Goal: Use online tool/utility: Utilize a website feature to perform a specific function

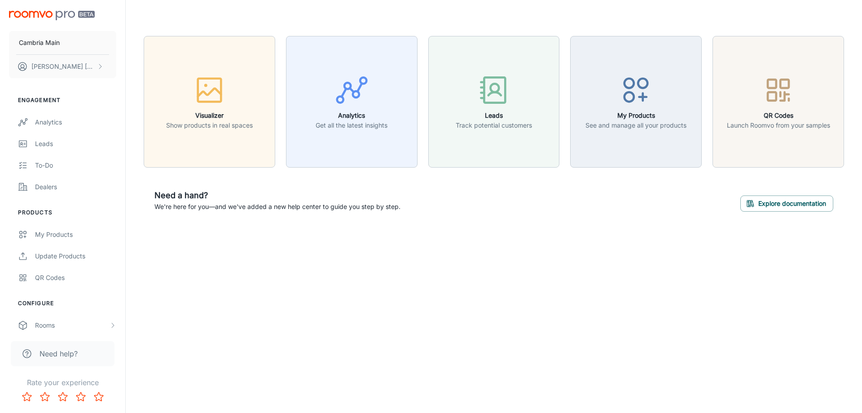
click at [180, 279] on div "Cambria Main [PERSON_NAME] Engagement Analytics Leads To-do Dealers Products My…" at bounding box center [431, 206] width 862 height 413
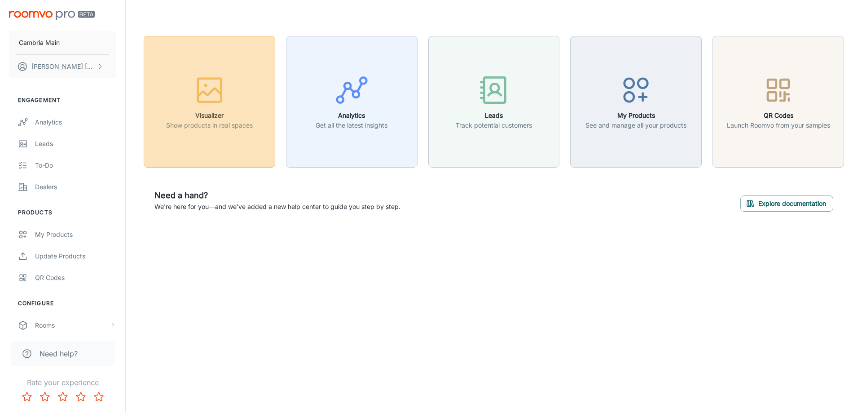
click at [202, 161] on button "Visualizer Show products in real spaces" at bounding box center [210, 102] width 132 height 132
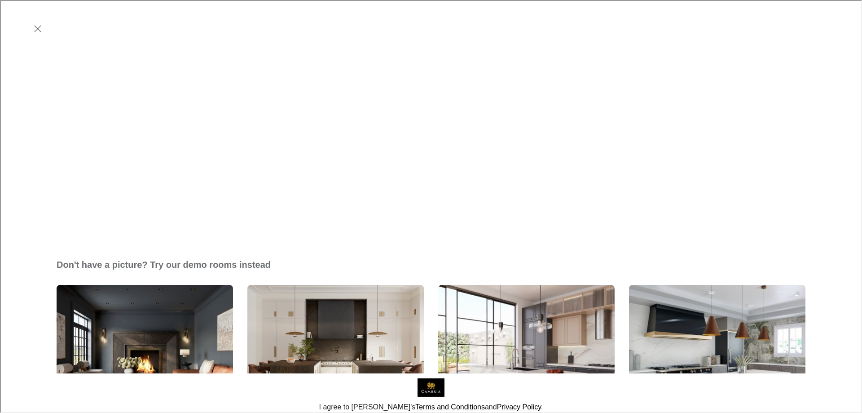
scroll to position [336, 0]
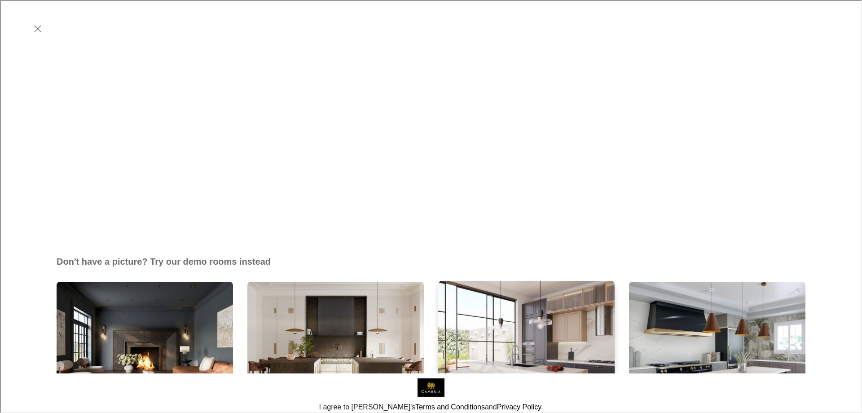
click at [481, 280] on img "Open-Concept Kitchen" at bounding box center [526, 369] width 178 height 179
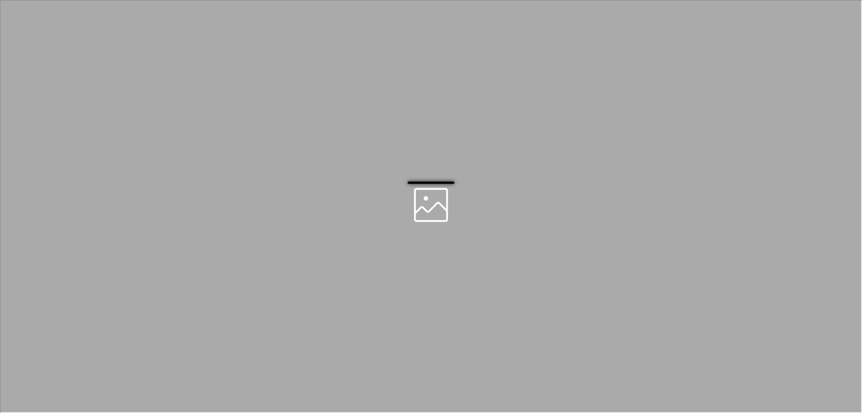
scroll to position [0, 0]
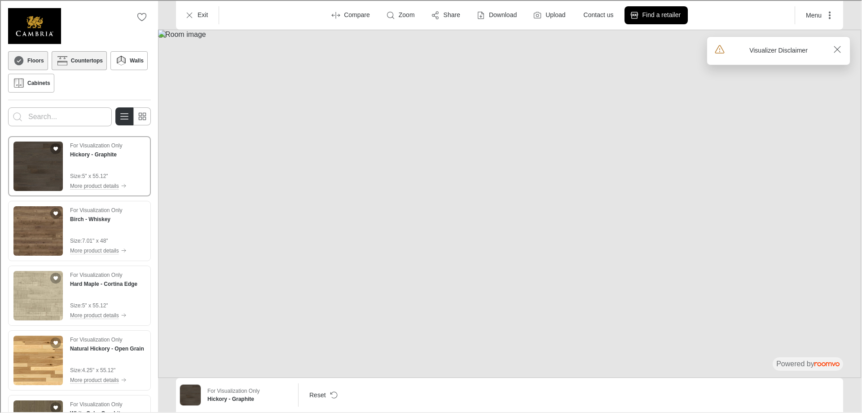
click at [84, 60] on h6 "Countertops" at bounding box center [86, 60] width 32 height 8
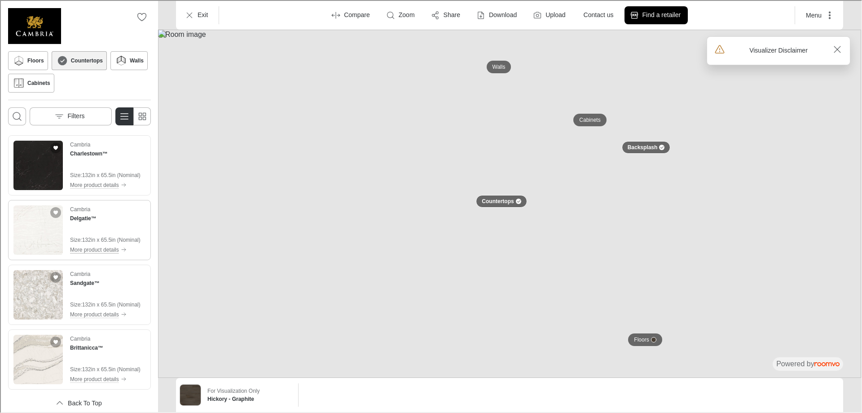
scroll to position [170, 0]
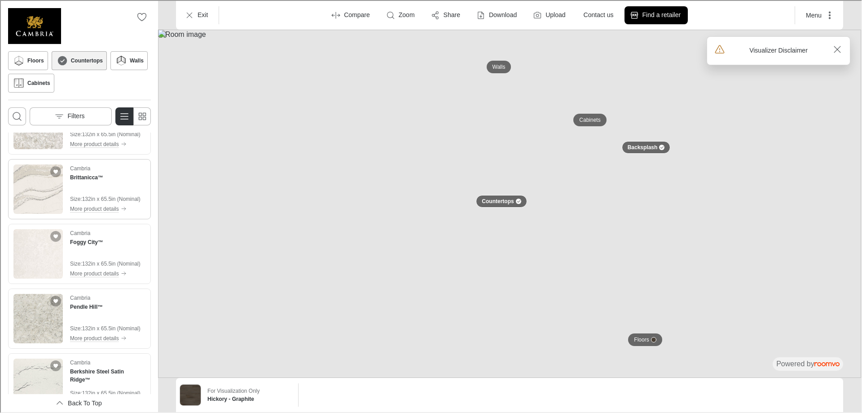
click at [45, 173] on img "See Brittanicca™ in the room" at bounding box center [37, 187] width 49 height 49
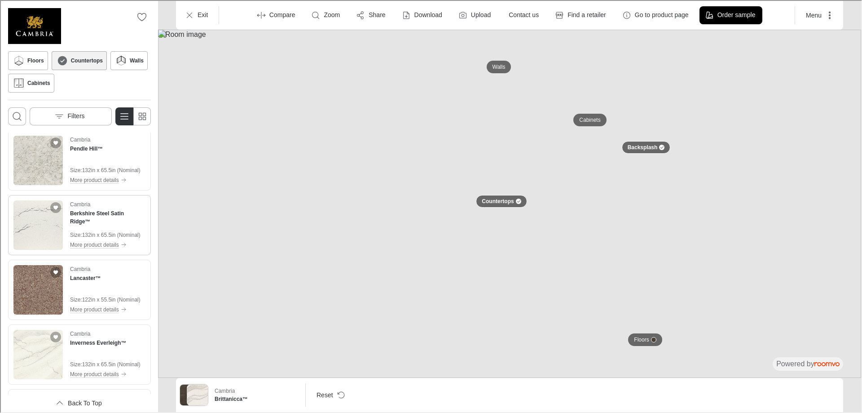
scroll to position [329, 0]
click at [34, 287] on img "See Lancaster™ in the room" at bounding box center [37, 288] width 49 height 49
click at [649, 146] on p "Backsplash" at bounding box center [642, 147] width 30 height 8
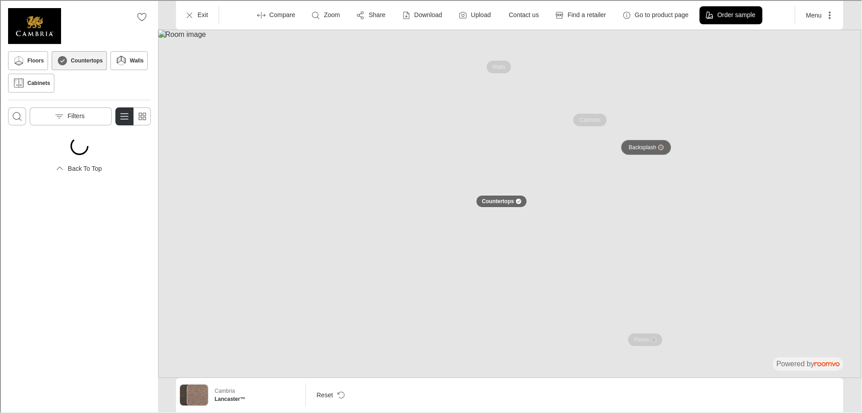
scroll to position [0, 0]
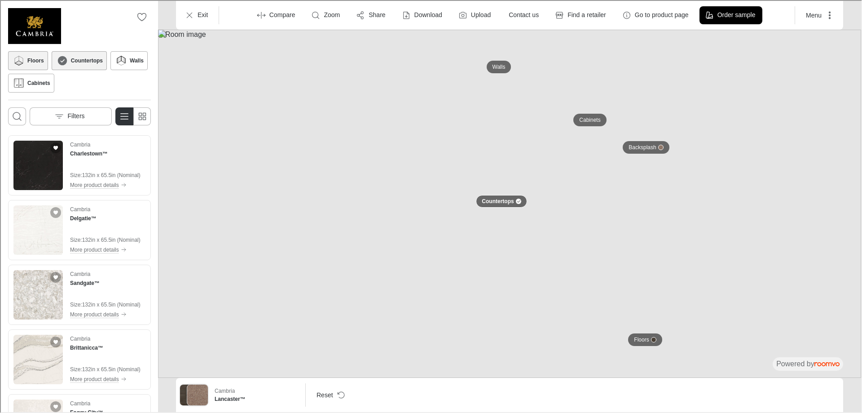
click at [35, 62] on h6 "Floors" at bounding box center [35, 60] width 17 height 8
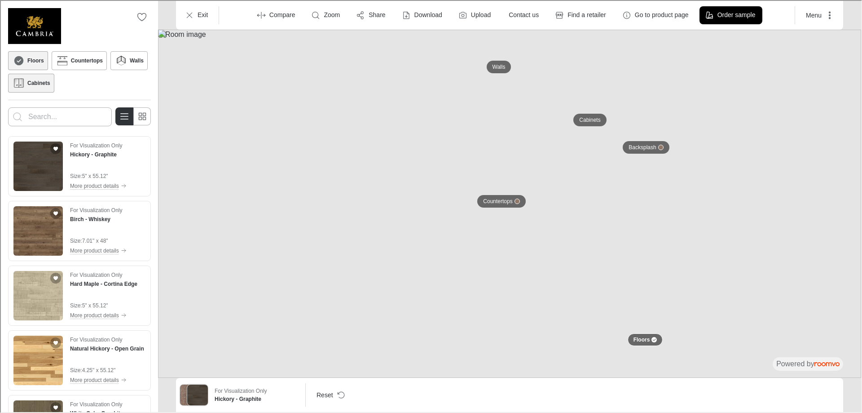
click at [39, 90] on button "Cabinets" at bounding box center [30, 82] width 46 height 19
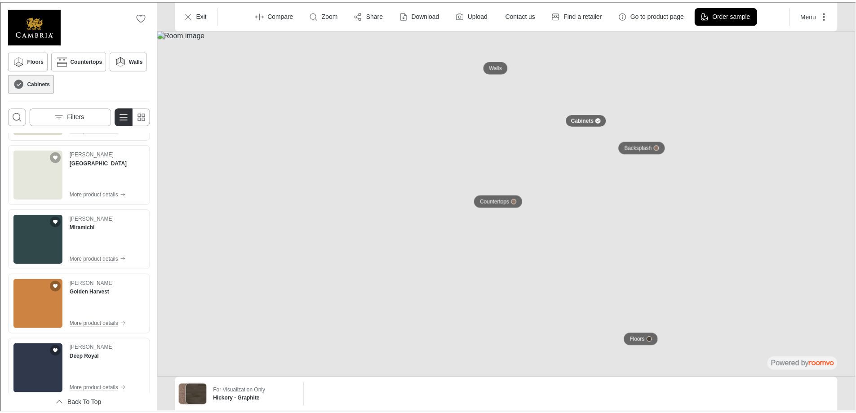
scroll to position [508, 0]
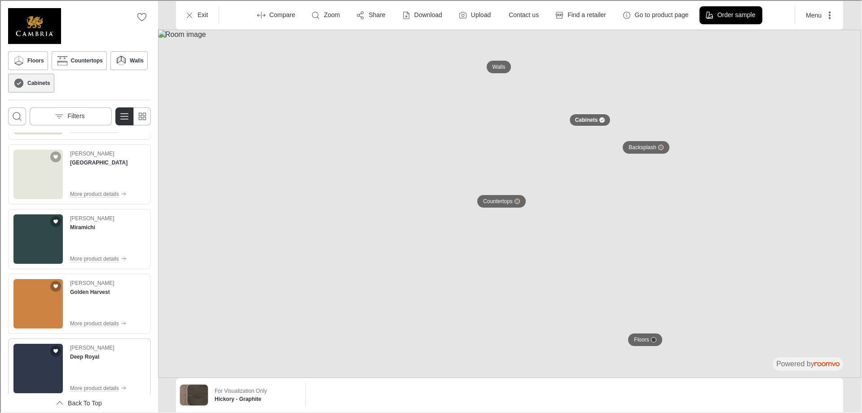
click at [43, 365] on img "See Deep Royal in the room" at bounding box center [37, 367] width 49 height 49
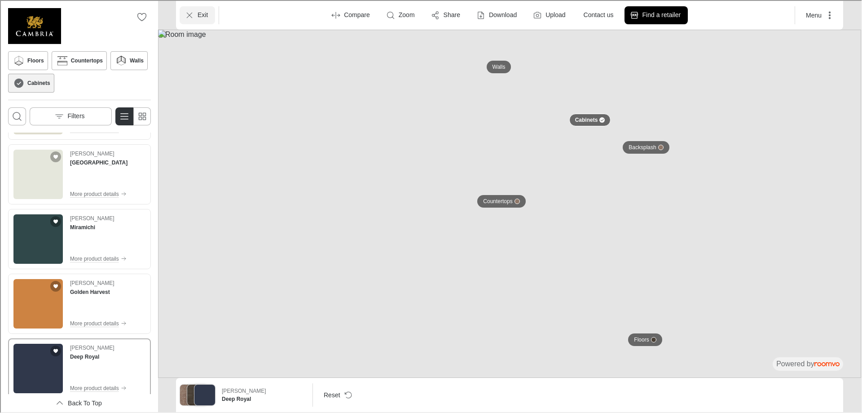
click at [200, 15] on p "Exit" at bounding box center [202, 14] width 10 height 9
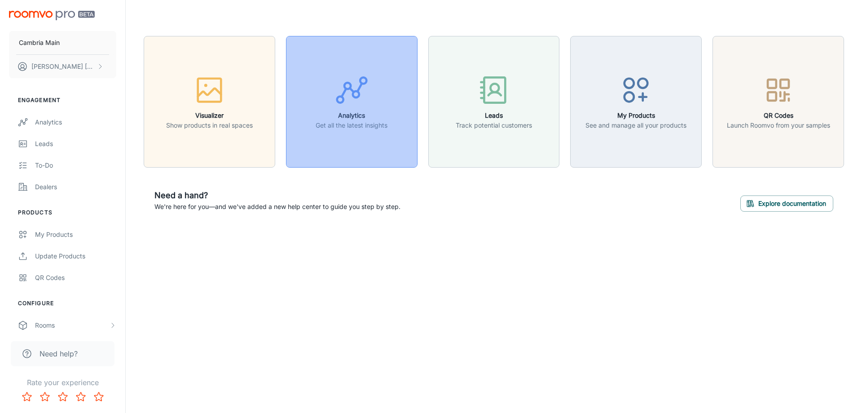
click at [375, 134] on button "Analytics Get all the latest insights" at bounding box center [352, 102] width 132 height 132
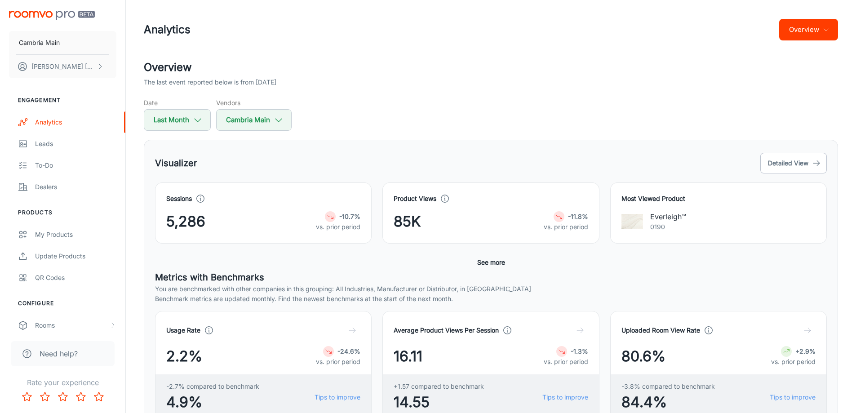
click at [314, 79] on div "The last event reported below is from [DATE]" at bounding box center [491, 82] width 694 height 10
